Goal: Information Seeking & Learning: Understand process/instructions

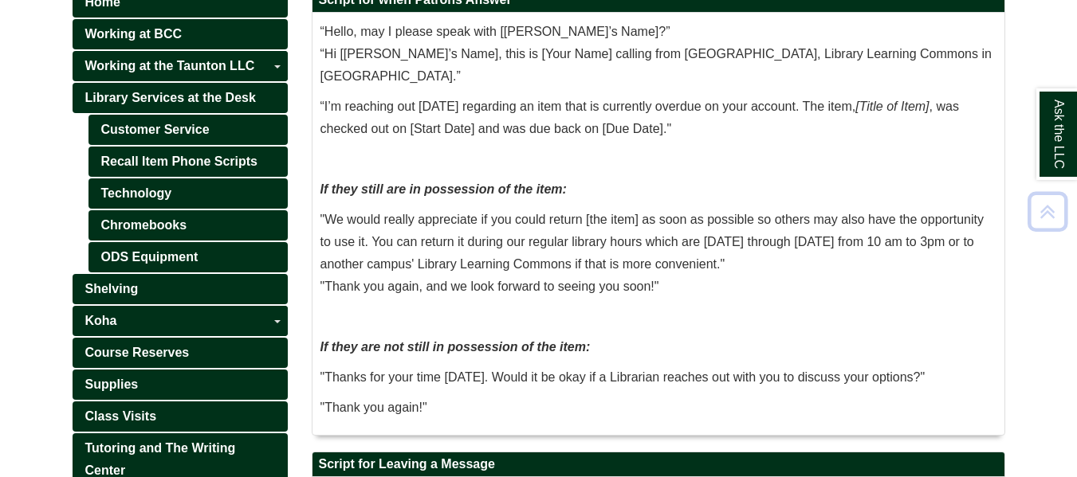
scroll to position [270, 0]
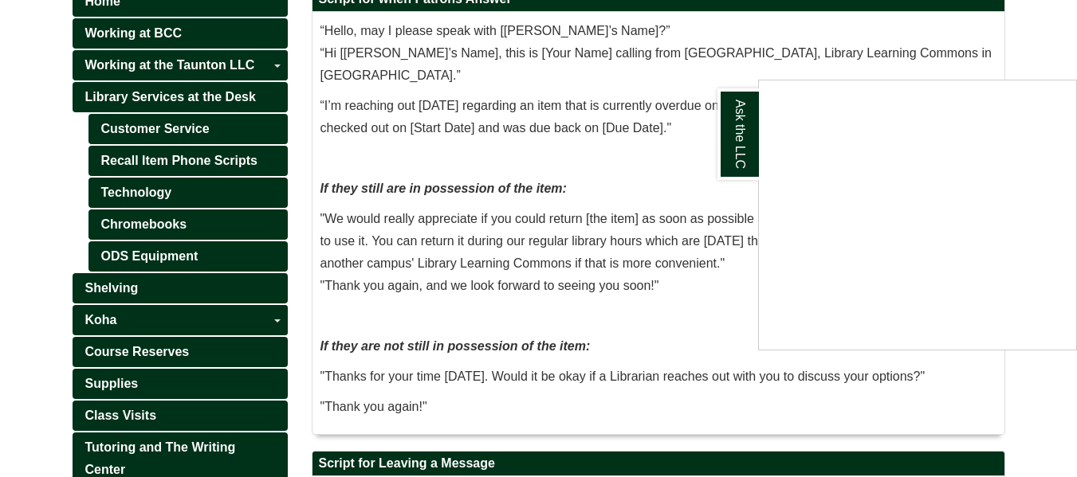
click at [485, 100] on div "Ask the LLC" at bounding box center [538, 238] width 1077 height 477
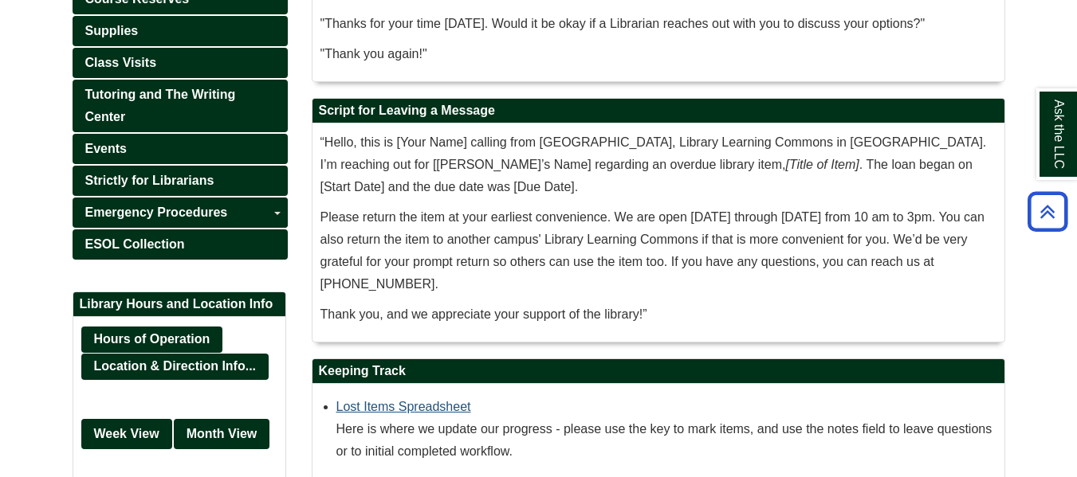
scroll to position [624, 0]
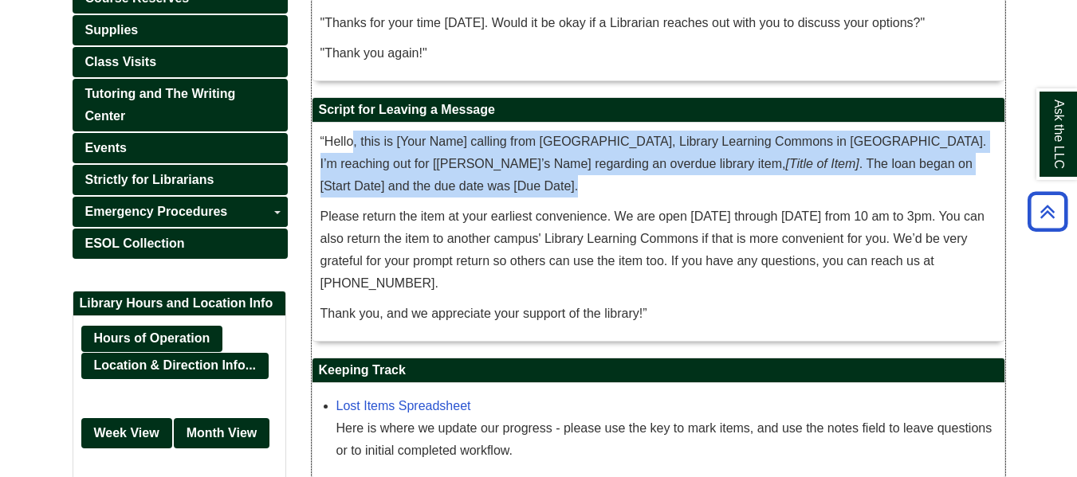
drag, startPoint x: 351, startPoint y: 151, endPoint x: 510, endPoint y: 183, distance: 161.8
click at [510, 183] on p "“Hello, this is [Your Name] calling from [GEOGRAPHIC_DATA], Library Learning Co…" at bounding box center [658, 164] width 676 height 67
drag, startPoint x: 510, startPoint y: 183, endPoint x: 460, endPoint y: 174, distance: 51.1
click at [460, 174] on p "“Hello, this is [Your Name] calling from [GEOGRAPHIC_DATA], Library Learning Co…" at bounding box center [658, 164] width 676 height 67
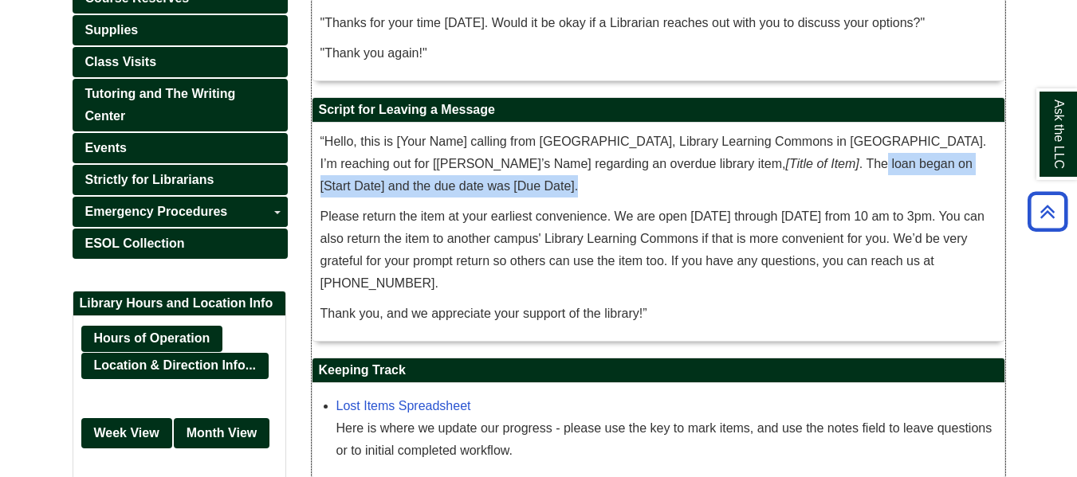
drag, startPoint x: 750, startPoint y: 162, endPoint x: 873, endPoint y: 177, distance: 124.5
click at [873, 177] on p "“Hello, this is [Your Name] calling from [GEOGRAPHIC_DATA], Library Learning Co…" at bounding box center [658, 164] width 676 height 67
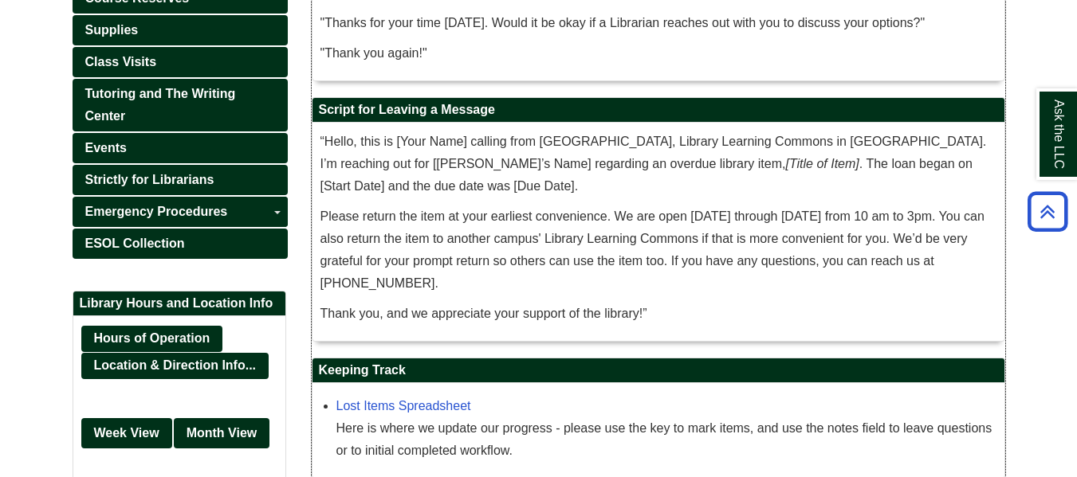
click at [725, 212] on p "Please return the item at your earliest convenience. We are open [DATE] through…" at bounding box center [658, 250] width 676 height 89
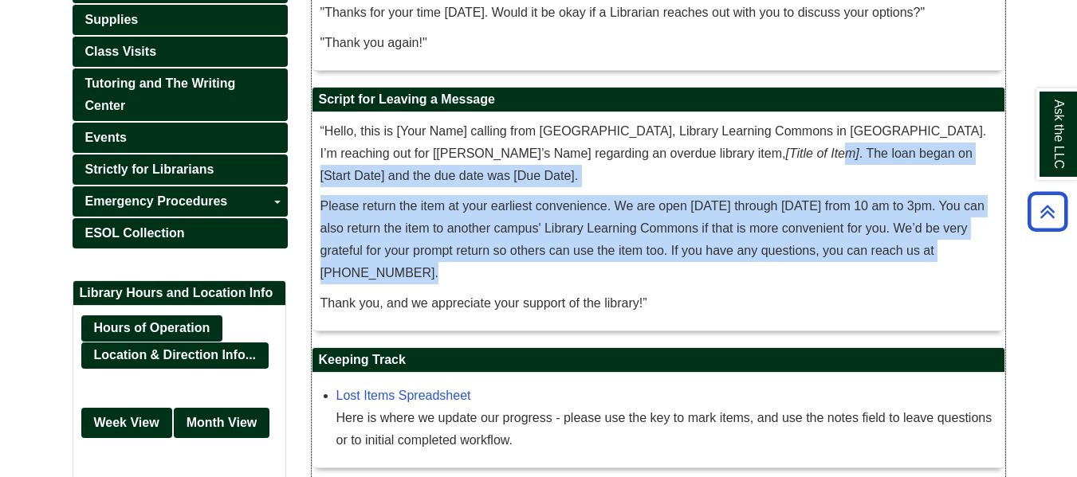
drag, startPoint x: 709, startPoint y: 157, endPoint x: 828, endPoint y: 274, distance: 166.8
click at [828, 274] on div "“Hello, this is [Your Name] calling from [GEOGRAPHIC_DATA], Library Learning Co…" at bounding box center [658, 221] width 676 height 202
drag, startPoint x: 828, startPoint y: 274, endPoint x: 645, endPoint y: 214, distance: 192.8
click at [645, 214] on p "Please return the item at your earliest convenience. We are open [DATE] through…" at bounding box center [658, 239] width 676 height 89
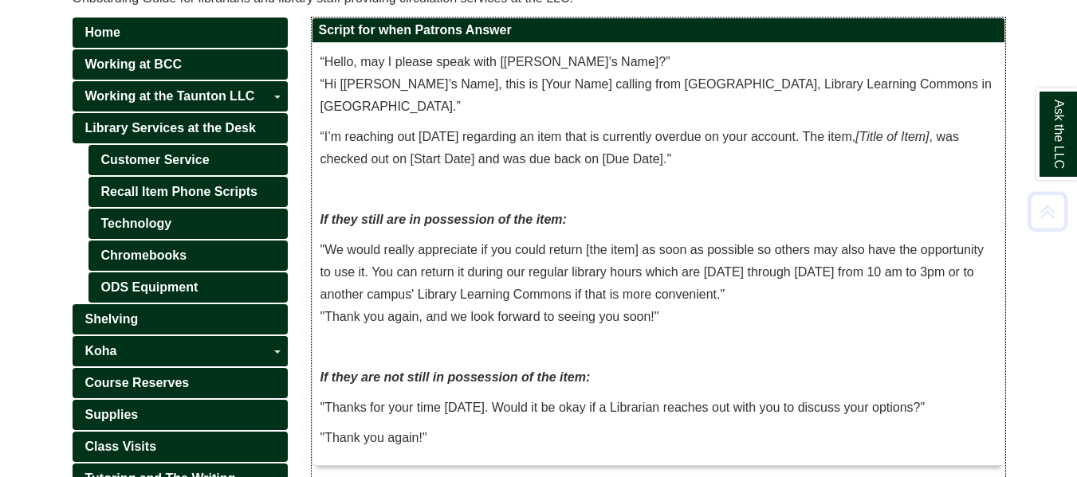
scroll to position [238, 0]
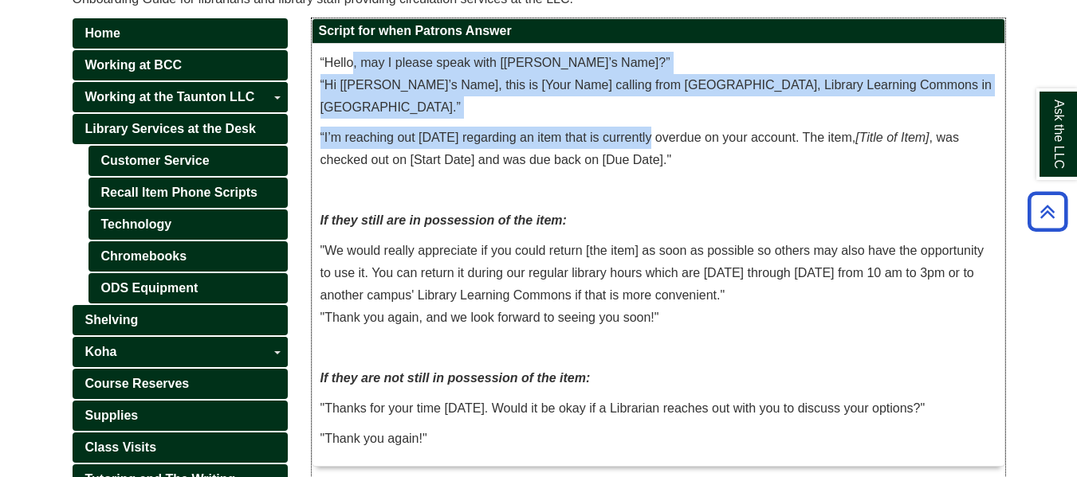
drag, startPoint x: 351, startPoint y: 62, endPoint x: 646, endPoint y: 138, distance: 305.2
click at [646, 138] on div "“Hello, may I please speak with [[PERSON_NAME]’s Name]?” “Hi [[PERSON_NAME]’s N…" at bounding box center [658, 255] width 676 height 406
click at [646, 138] on p "“I’m reaching out [DATE] regarding an item that is currently overdue on your ac…" at bounding box center [658, 149] width 676 height 45
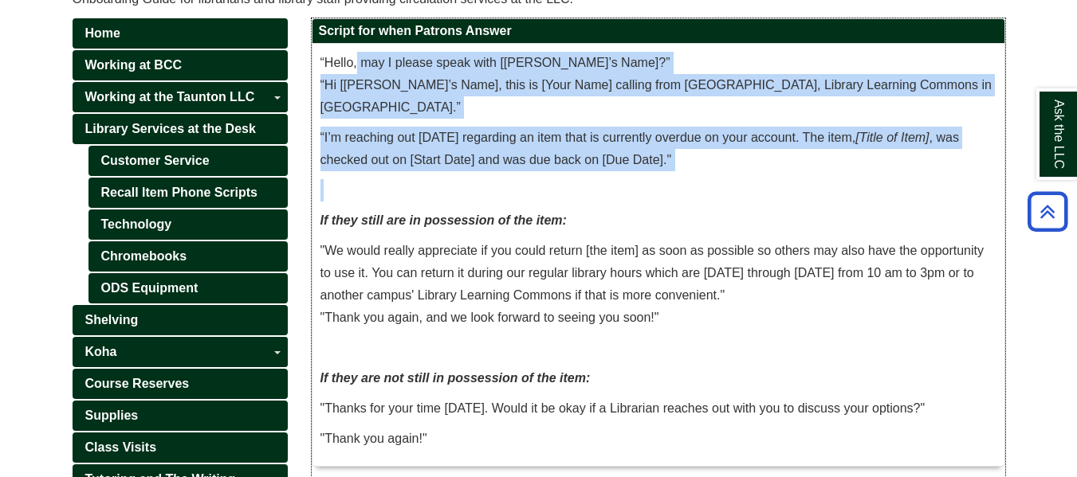
drag, startPoint x: 358, startPoint y: 61, endPoint x: 656, endPoint y: 176, distance: 319.7
click at [656, 176] on div "“Hello, may I please speak with [[PERSON_NAME]’s Name]?” “Hi [[PERSON_NAME]’s N…" at bounding box center [658, 255] width 676 height 406
click at [485, 160] on p "“I’m reaching out [DATE] regarding an item that is currently overdue on your ac…" at bounding box center [658, 149] width 676 height 45
drag, startPoint x: 599, startPoint y: 140, endPoint x: 710, endPoint y: 168, distance: 114.2
click at [710, 168] on div "“Hello, may I please speak with [[PERSON_NAME]’s Name]?” “Hi [[PERSON_NAME]’s N…" at bounding box center [658, 255] width 676 height 406
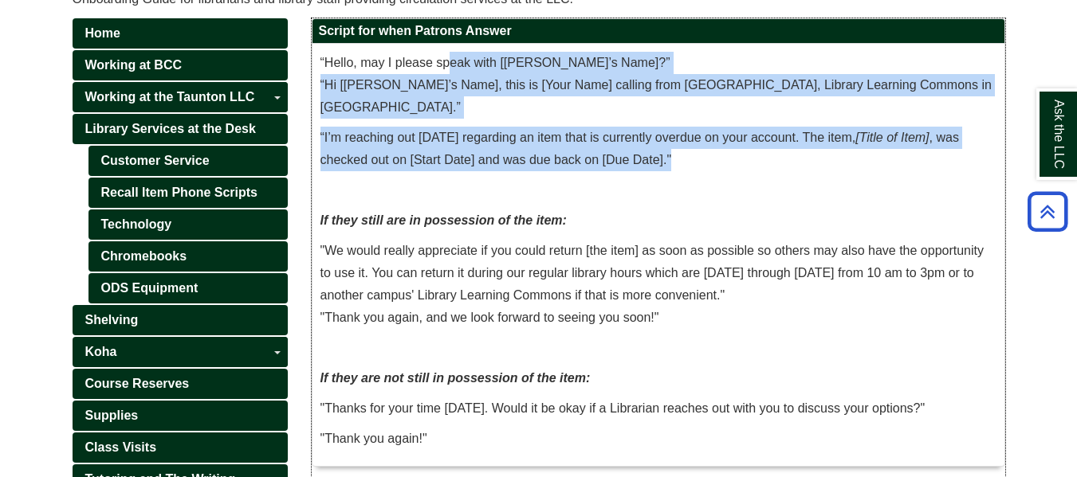
click at [710, 168] on p "“I’m reaching out [DATE] regarding an item that is currently overdue on your ac…" at bounding box center [658, 149] width 676 height 45
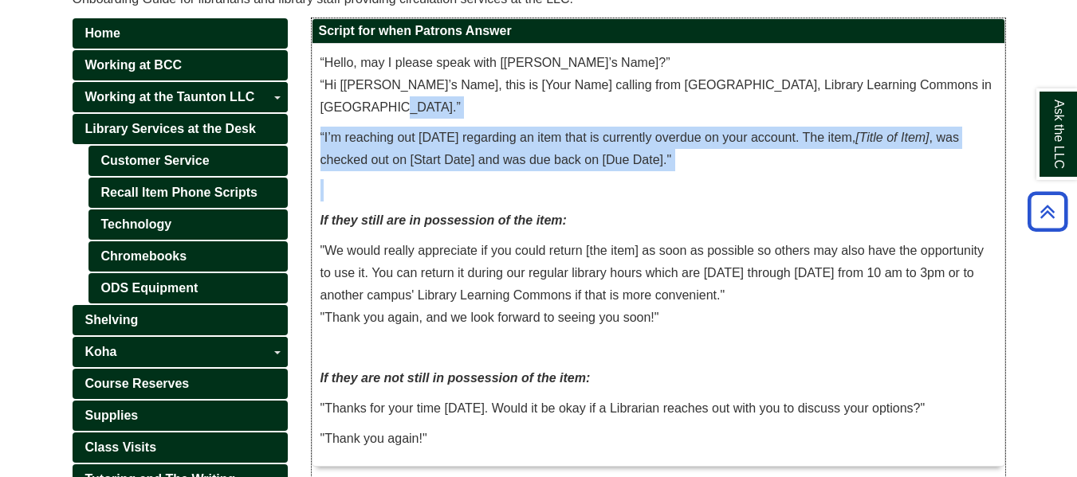
drag, startPoint x: 689, startPoint y: 183, endPoint x: 457, endPoint y: 108, distance: 244.0
click at [457, 108] on div "“Hello, may I please speak with [[PERSON_NAME]’s Name]?” “Hi [[PERSON_NAME]’s N…" at bounding box center [658, 255] width 676 height 406
click at [448, 103] on p "“Hello, may I please speak with [[PERSON_NAME]’s Name]?” “Hi [[PERSON_NAME]’s N…" at bounding box center [658, 85] width 676 height 67
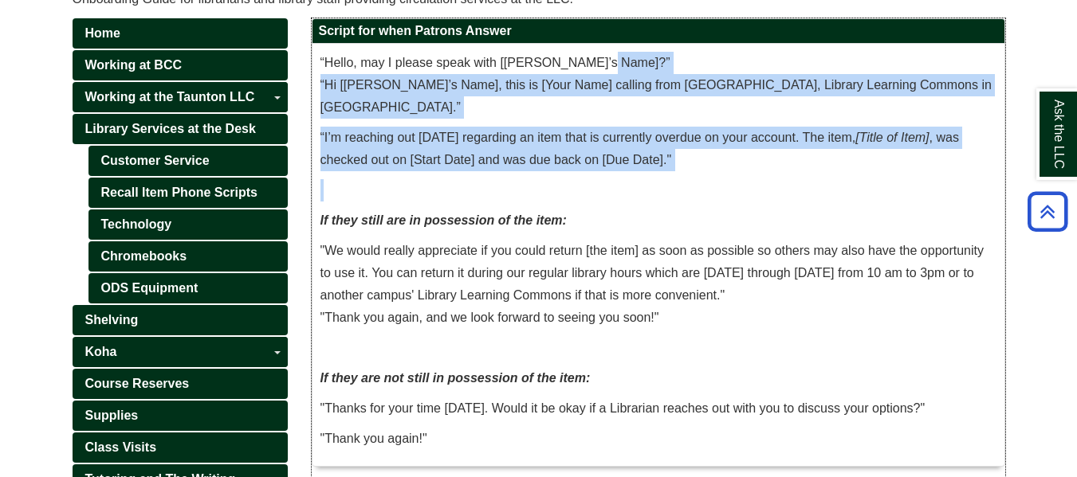
drag, startPoint x: 599, startPoint y: 60, endPoint x: 733, endPoint y: 200, distance: 194.5
click at [733, 200] on div "“Hello, may I please speak with [[PERSON_NAME]’s Name]?” “Hi [[PERSON_NAME]’s N…" at bounding box center [658, 255] width 676 height 406
click at [720, 176] on div "“Hello, may I please speak with [[PERSON_NAME]’s Name]?” “Hi [[PERSON_NAME]’s N…" at bounding box center [658, 255] width 676 height 406
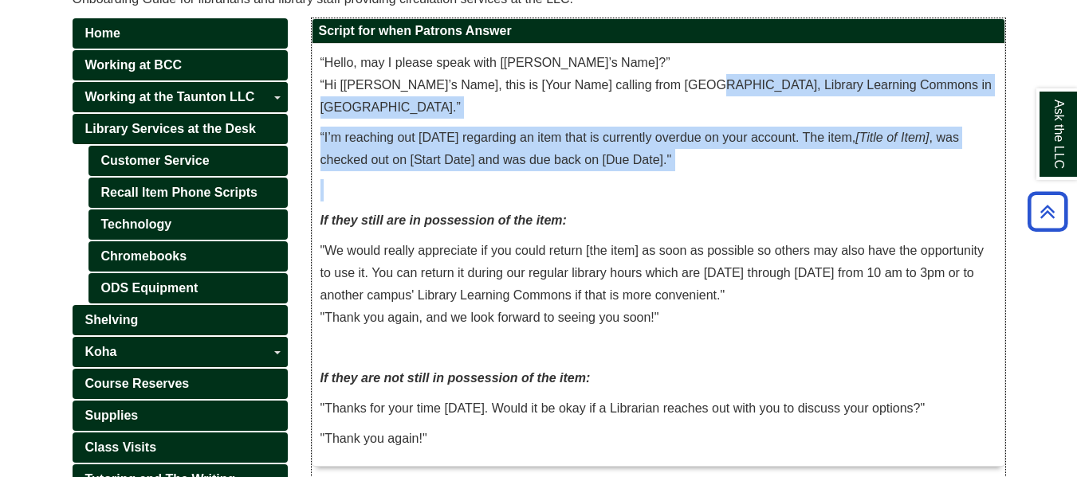
drag, startPoint x: 762, startPoint y: 183, endPoint x: 683, endPoint y: 92, distance: 119.7
click at [683, 92] on div "“Hello, may I please speak with [[PERSON_NAME]’s Name]?” “Hi [[PERSON_NAME]’s N…" at bounding box center [658, 255] width 676 height 406
click at [671, 135] on p "“I’m reaching out [DATE] regarding an item that is currently overdue on your ac…" at bounding box center [658, 149] width 676 height 45
drag, startPoint x: 515, startPoint y: 93, endPoint x: 740, endPoint y: 162, distance: 235.0
click at [740, 162] on div "“Hello, may I please speak with [[PERSON_NAME]’s Name]?” “Hi [[PERSON_NAME]’s N…" at bounding box center [658, 255] width 676 height 406
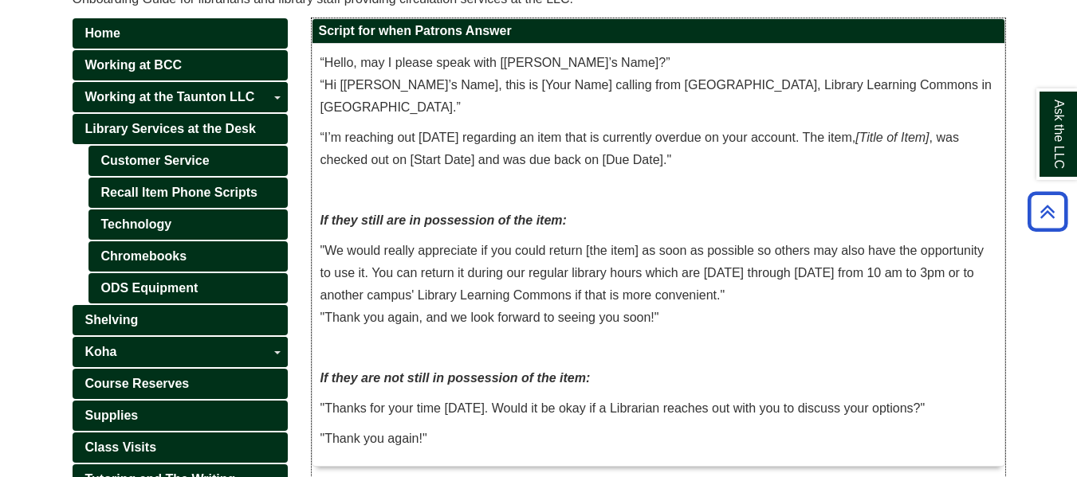
click at [541, 194] on p at bounding box center [658, 190] width 676 height 22
drag, startPoint x: 480, startPoint y: 163, endPoint x: 465, endPoint y: 155, distance: 16.4
click at [465, 155] on div "“Hello, may I please speak with [[PERSON_NAME]’s Name]?” “Hi [[PERSON_NAME]’s N…" at bounding box center [658, 255] width 676 height 406
drag, startPoint x: 465, startPoint y: 155, endPoint x: 343, endPoint y: 135, distance: 124.3
click at [343, 135] on p "“I’m reaching out [DATE] regarding an item that is currently overdue on your ac…" at bounding box center [658, 149] width 676 height 45
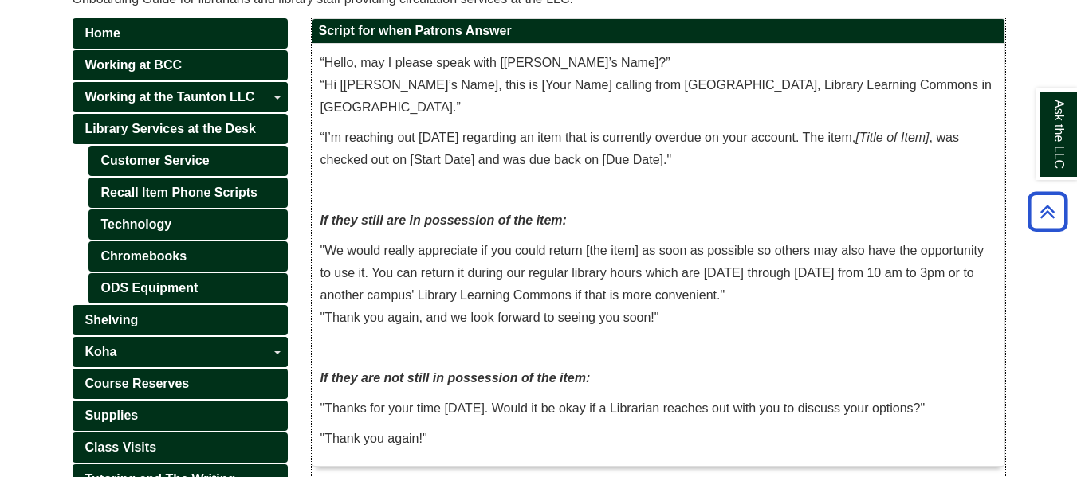
click at [330, 202] on div "“Hello, may I please speak with [[PERSON_NAME]’s Name]?” “Hi [[PERSON_NAME]’s N…" at bounding box center [658, 255] width 676 height 406
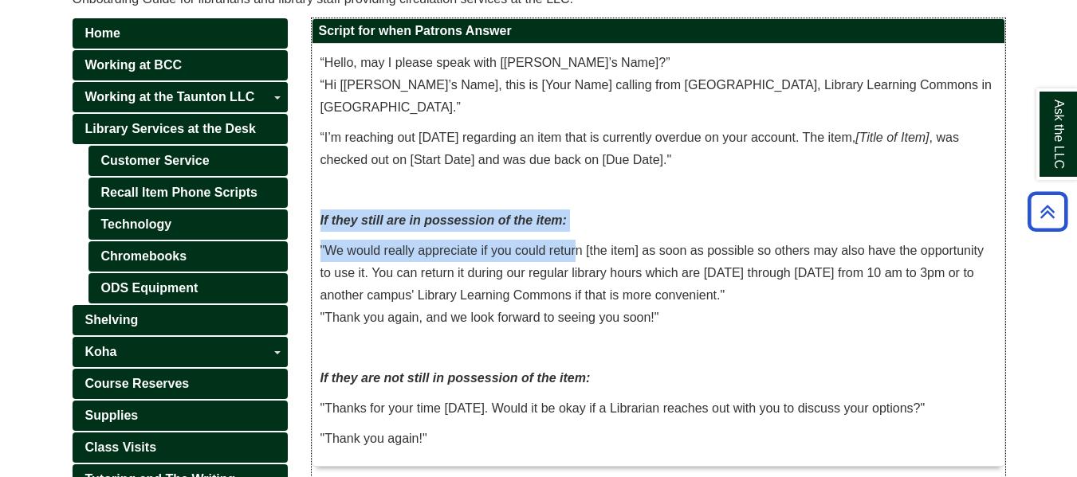
drag, startPoint x: 321, startPoint y: 220, endPoint x: 579, endPoint y: 247, distance: 258.8
click at [579, 247] on div "“Hello, may I please speak with [[PERSON_NAME]’s Name]?” “Hi [[PERSON_NAME]’s N…" at bounding box center [658, 255] width 676 height 406
click at [451, 248] on p ""We would really appreciate if you could return [the item] as soon as possible …" at bounding box center [658, 284] width 676 height 89
drag, startPoint x: 544, startPoint y: 238, endPoint x: 755, endPoint y: 308, distance: 221.5
click at [755, 308] on div "“Hello, may I please speak with [[PERSON_NAME]’s Name]?” “Hi [[PERSON_NAME]’s N…" at bounding box center [658, 255] width 676 height 406
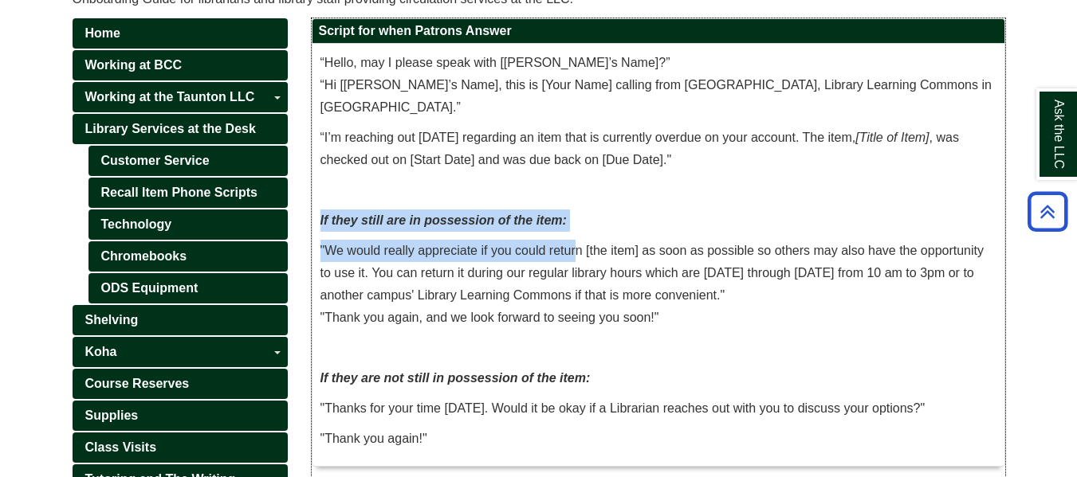
click at [755, 308] on p ""We would really appreciate if you could return [the item] as soon as possible …" at bounding box center [658, 284] width 676 height 89
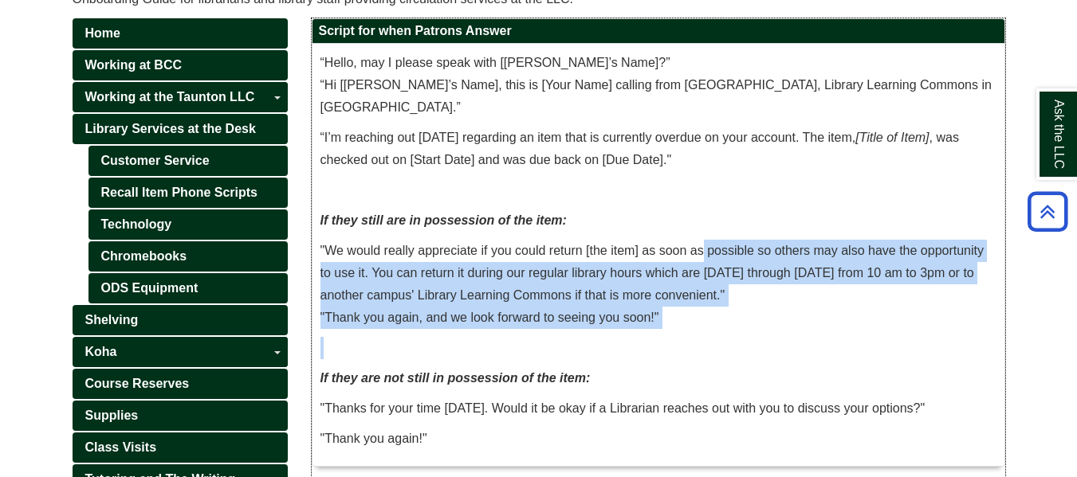
drag, startPoint x: 745, startPoint y: 328, endPoint x: 697, endPoint y: 250, distance: 92.0
click at [697, 250] on div "“Hello, may I please speak with [[PERSON_NAME]’s Name]?” “Hi [[PERSON_NAME]’s N…" at bounding box center [658, 255] width 676 height 406
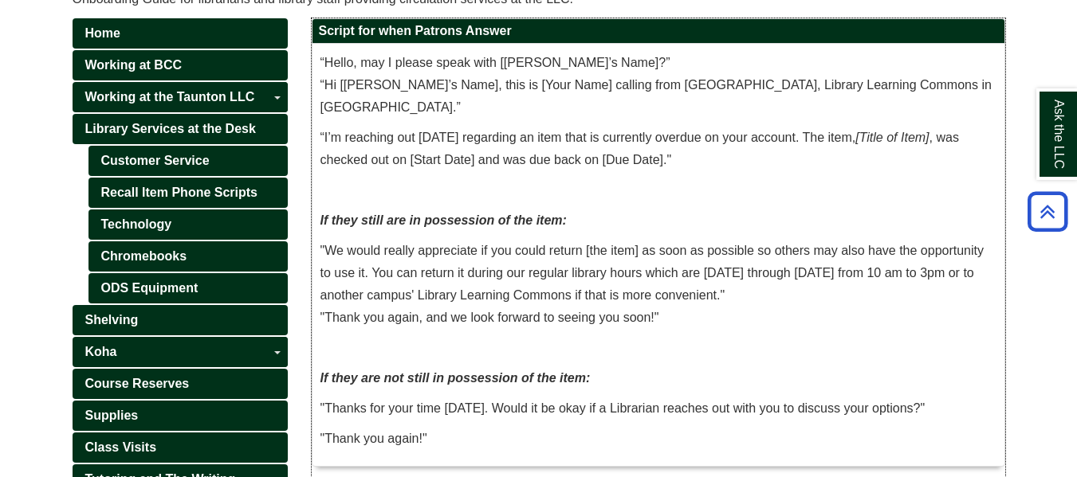
drag, startPoint x: 697, startPoint y: 250, endPoint x: 698, endPoint y: 210, distance: 40.7
click at [698, 210] on p "If they still are in possession of the item:" at bounding box center [658, 221] width 676 height 22
drag, startPoint x: 834, startPoint y: 269, endPoint x: 956, endPoint y: 318, distance: 131.6
click at [956, 318] on div "“Hello, may I please speak with [[PERSON_NAME]’s Name]?” “Hi [[PERSON_NAME]’s N…" at bounding box center [658, 255] width 676 height 406
click at [708, 214] on p "If they still are in possession of the item:" at bounding box center [658, 221] width 676 height 22
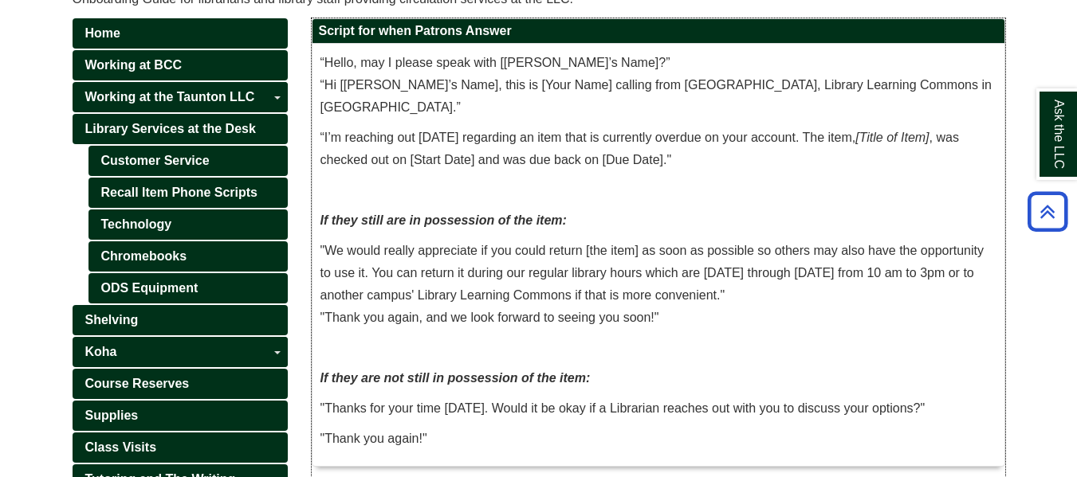
drag, startPoint x: 434, startPoint y: 228, endPoint x: 752, endPoint y: 301, distance: 326.3
click at [752, 301] on div "“Hello, may I please speak with [[PERSON_NAME]’s Name]?” “Hi [[PERSON_NAME]’s N…" at bounding box center [658, 255] width 676 height 406
click at [672, 299] on p ""We would really appreciate if you could return [the item] as soon as possible …" at bounding box center [658, 284] width 676 height 89
drag, startPoint x: 637, startPoint y: 216, endPoint x: 732, endPoint y: 328, distance: 147.6
click at [732, 328] on div "“Hello, may I please speak with [[PERSON_NAME]’s Name]?” “Hi [[PERSON_NAME]’s N…" at bounding box center [658, 255] width 676 height 406
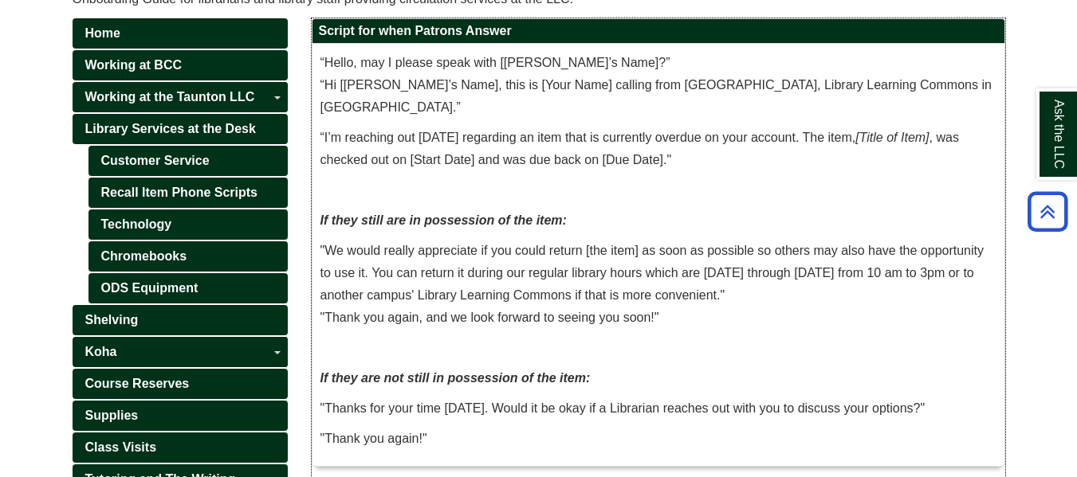
click at [732, 328] on p ""We would really appreciate if you could return [the item] as soon as possible …" at bounding box center [658, 284] width 676 height 89
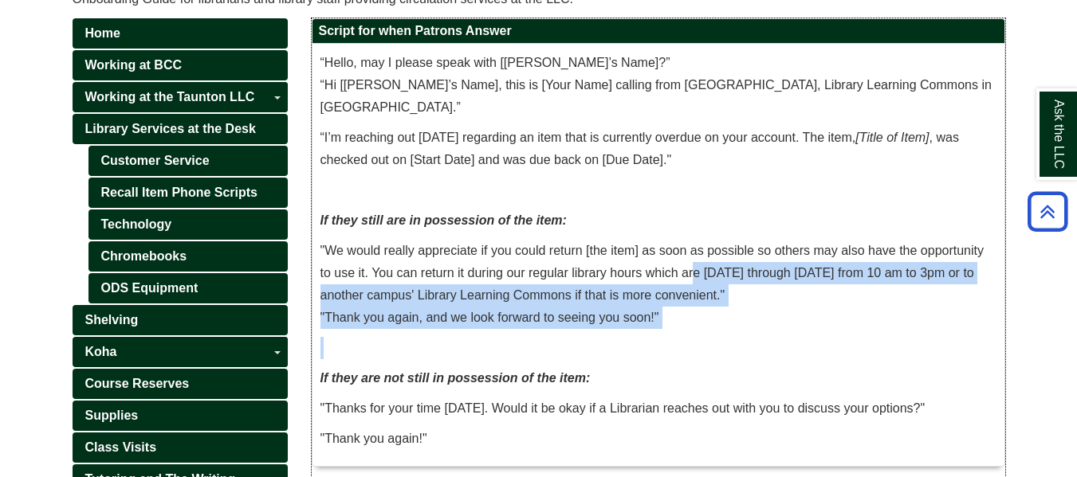
drag, startPoint x: 769, startPoint y: 343, endPoint x: 689, endPoint y: 265, distance: 111.6
click at [689, 265] on div "“Hello, may I please speak with [[PERSON_NAME]’s Name]?” “Hi [[PERSON_NAME]’s N…" at bounding box center [658, 255] width 676 height 406
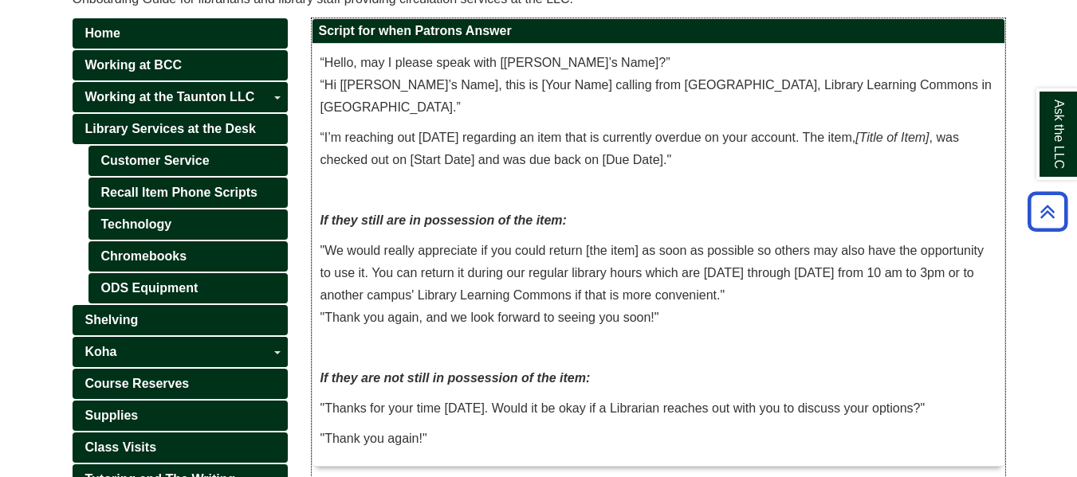
drag, startPoint x: 689, startPoint y: 265, endPoint x: 434, endPoint y: 227, distance: 257.9
click at [434, 227] on p "If they still are in possession of the item:" at bounding box center [658, 221] width 676 height 22
drag, startPoint x: 428, startPoint y: 207, endPoint x: 710, endPoint y: 307, distance: 299.2
click at [710, 307] on div "“Hello, may I please speak with [[PERSON_NAME]’s Name]?” “Hi [[PERSON_NAME]’s N…" at bounding box center [658, 255] width 676 height 406
click at [597, 321] on p ""We would really appreciate if you could return [the item] as soon as possible …" at bounding box center [658, 284] width 676 height 89
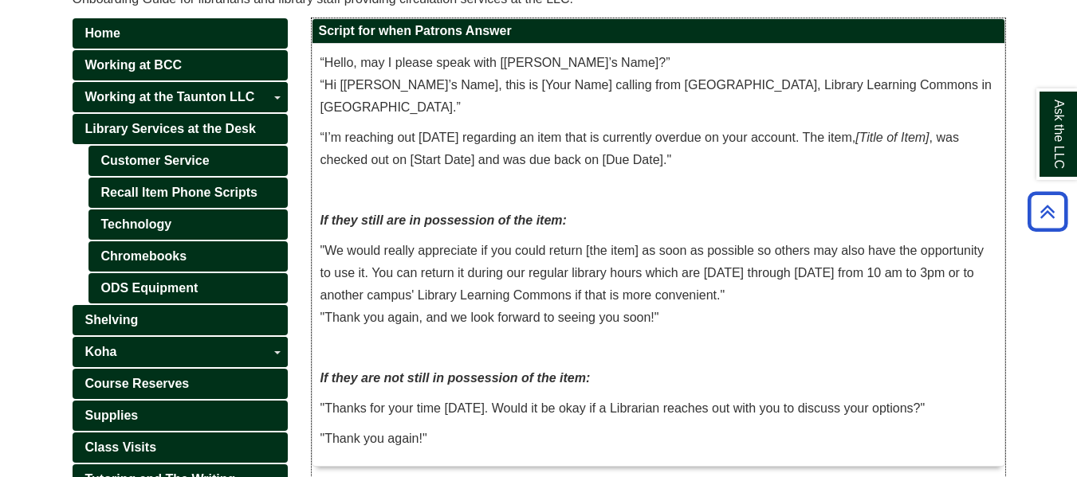
scroll to position [401, 0]
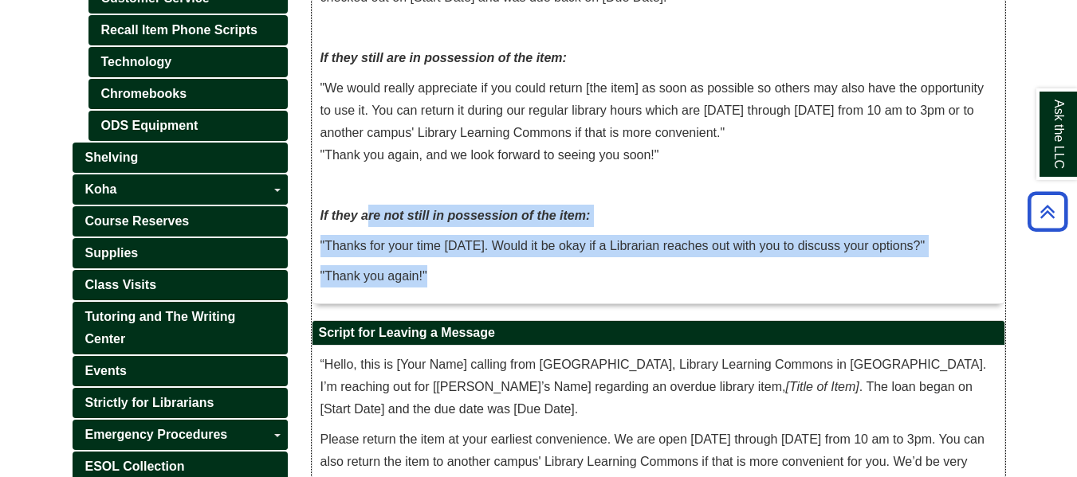
drag, startPoint x: 414, startPoint y: 230, endPoint x: 537, endPoint y: 285, distance: 135.2
click at [537, 285] on div "“Hello, may I please speak with [[PERSON_NAME]’s Name]?” “Hi [[PERSON_NAME]’s N…" at bounding box center [658, 92] width 676 height 406
click at [497, 287] on p ""Thank you again!"" at bounding box center [658, 276] width 676 height 22
drag, startPoint x: 536, startPoint y: 269, endPoint x: 460, endPoint y: 194, distance: 106.0
click at [460, 194] on div "“Hello, may I please speak with [[PERSON_NAME]’s Name]?” “Hi [[PERSON_NAME]’s N…" at bounding box center [658, 92] width 676 height 406
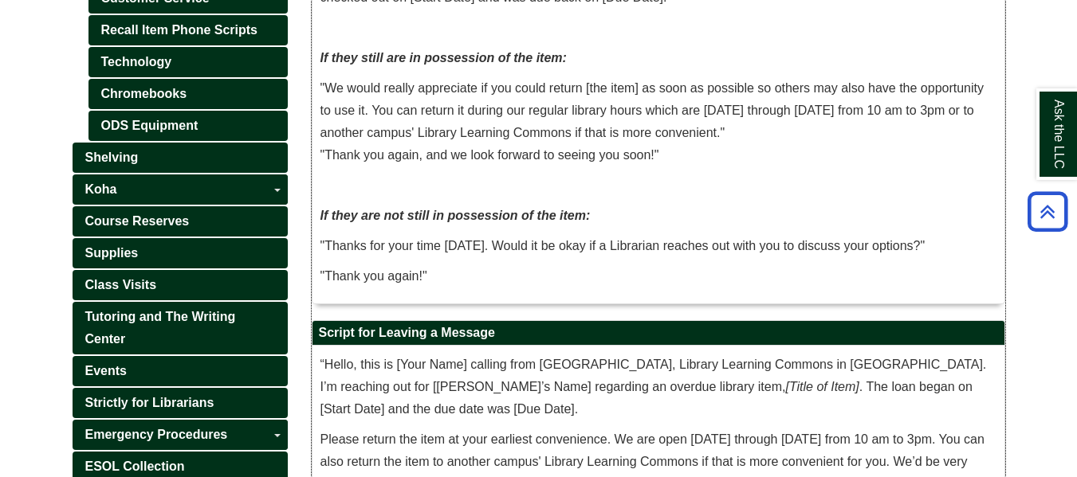
drag, startPoint x: 460, startPoint y: 194, endPoint x: 385, endPoint y: 161, distance: 82.1
click at [385, 161] on p ""We would really appreciate if you could return [the item] as soon as possible …" at bounding box center [658, 121] width 676 height 89
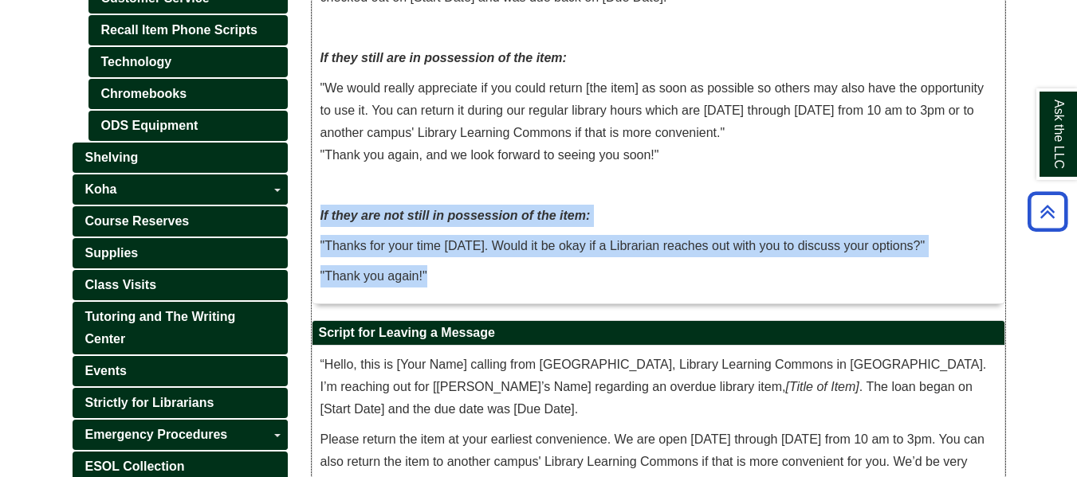
drag, startPoint x: 587, startPoint y: 259, endPoint x: 606, endPoint y: 279, distance: 27.6
click at [606, 279] on div "“Hello, may I please speak with [[PERSON_NAME]’s Name]?” “Hi [[PERSON_NAME]’s N…" at bounding box center [658, 92] width 676 height 406
click at [602, 278] on p ""Thank you again!"" at bounding box center [658, 276] width 676 height 22
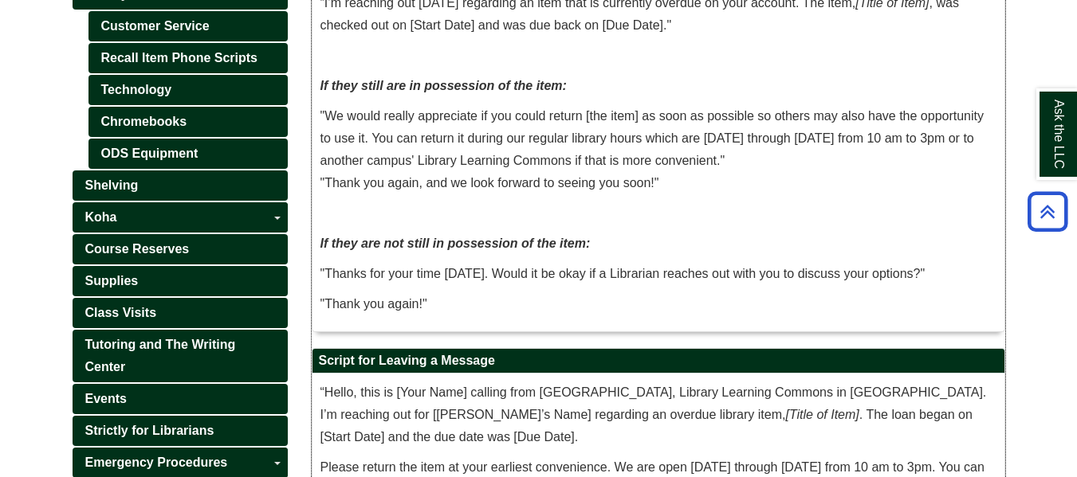
scroll to position [165, 0]
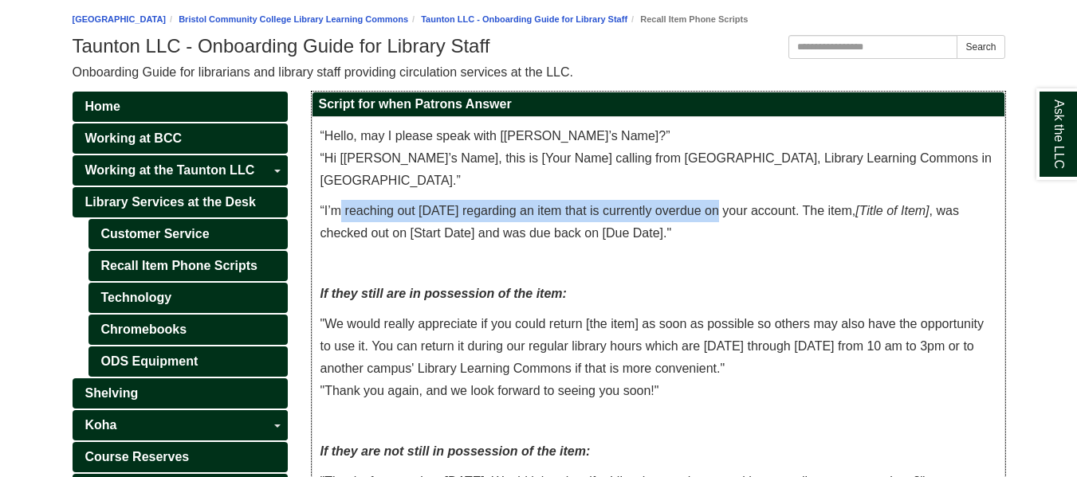
drag, startPoint x: 341, startPoint y: 210, endPoint x: 720, endPoint y: 214, distance: 379.4
click at [720, 214] on p "“I’m reaching out [DATE] regarding an item that is currently overdue on your ac…" at bounding box center [658, 222] width 676 height 45
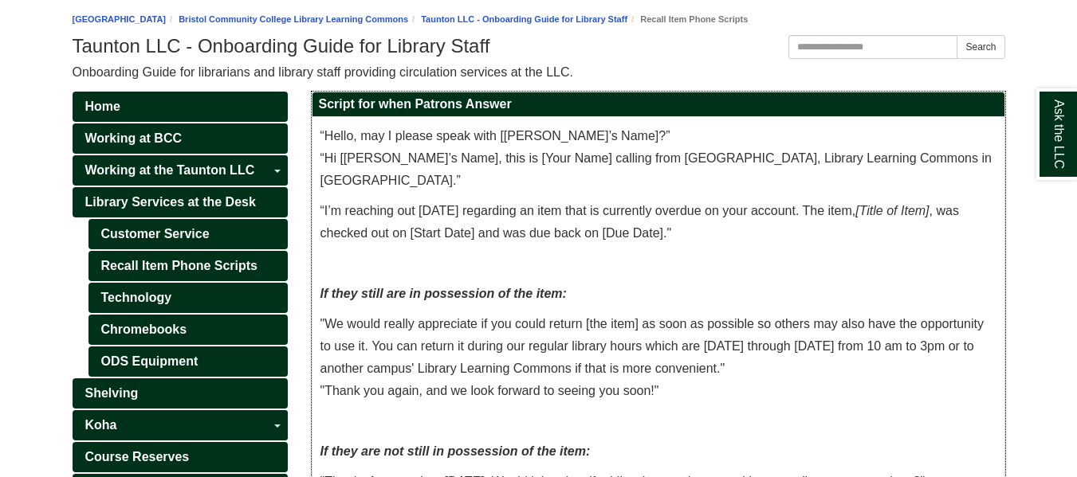
click at [474, 230] on p "“I’m reaching out [DATE] regarding an item that is currently overdue on your ac…" at bounding box center [658, 222] width 676 height 45
